Goal: Task Accomplishment & Management: Use online tool/utility

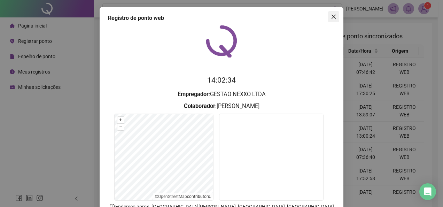
click at [333, 17] on icon "close" at bounding box center [334, 17] width 6 height 6
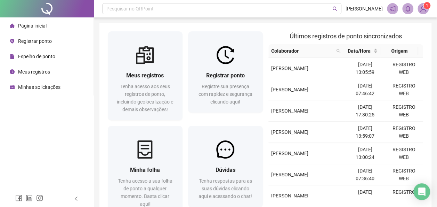
click at [44, 43] on span "Registrar ponto" at bounding box center [35, 41] width 34 height 6
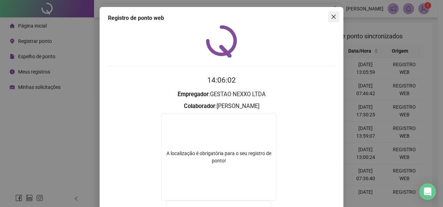
click at [331, 17] on icon "close" at bounding box center [333, 17] width 4 height 4
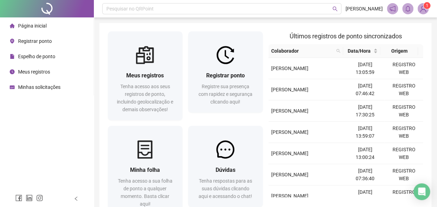
click at [43, 42] on span "Registrar ponto" at bounding box center [35, 41] width 34 height 6
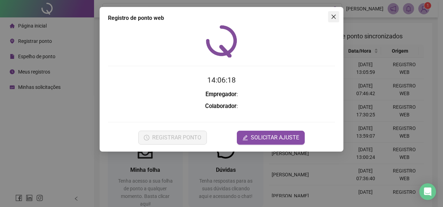
click at [335, 16] on icon "close" at bounding box center [334, 17] width 6 height 6
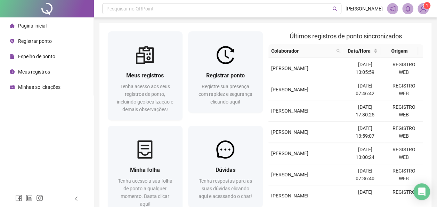
click at [37, 40] on span "Registrar ponto" at bounding box center [35, 41] width 34 height 6
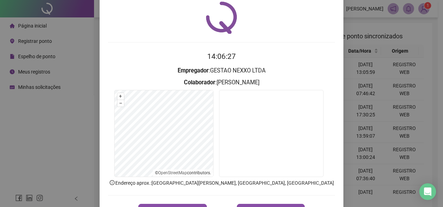
scroll to position [49, 0]
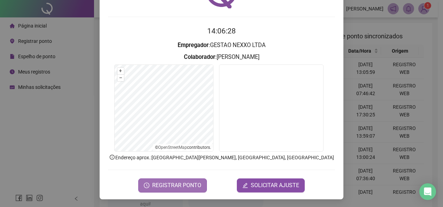
click at [188, 182] on span "REGISTRAR PONTO" at bounding box center [176, 185] width 49 height 8
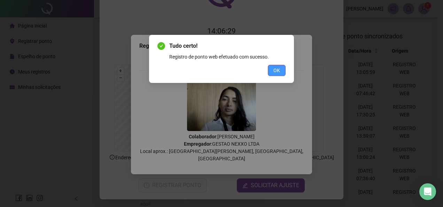
click at [274, 69] on span "OK" at bounding box center [276, 70] width 7 height 8
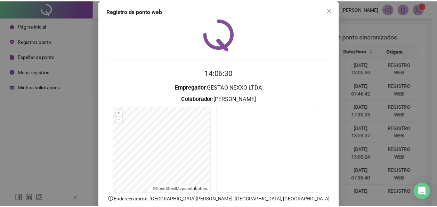
scroll to position [0, 0]
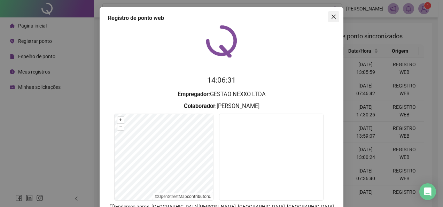
click at [331, 18] on icon "close" at bounding box center [334, 17] width 6 height 6
